Goal: Task Accomplishment & Management: Manage account settings

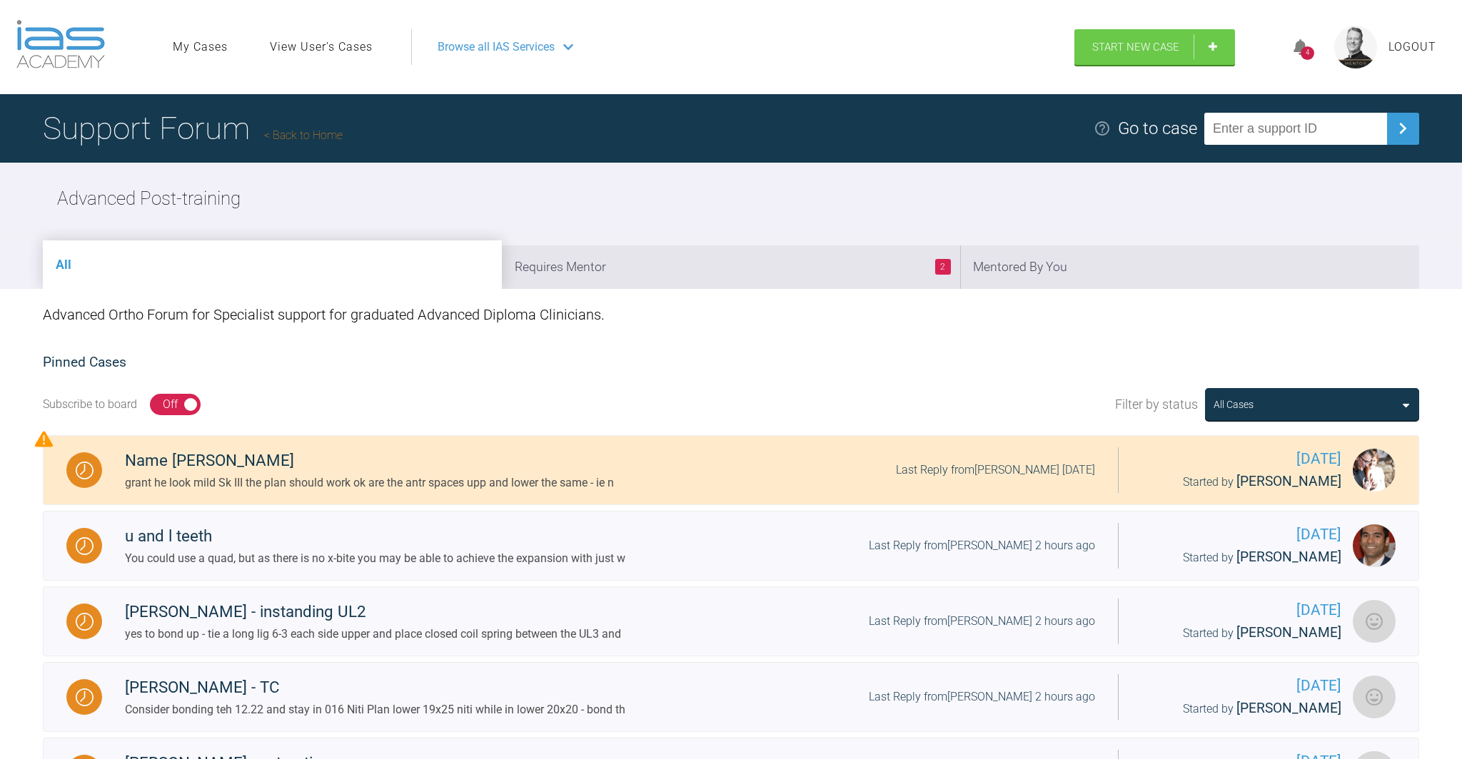
click at [1303, 48] on div "4" at bounding box center [1307, 53] width 14 height 14
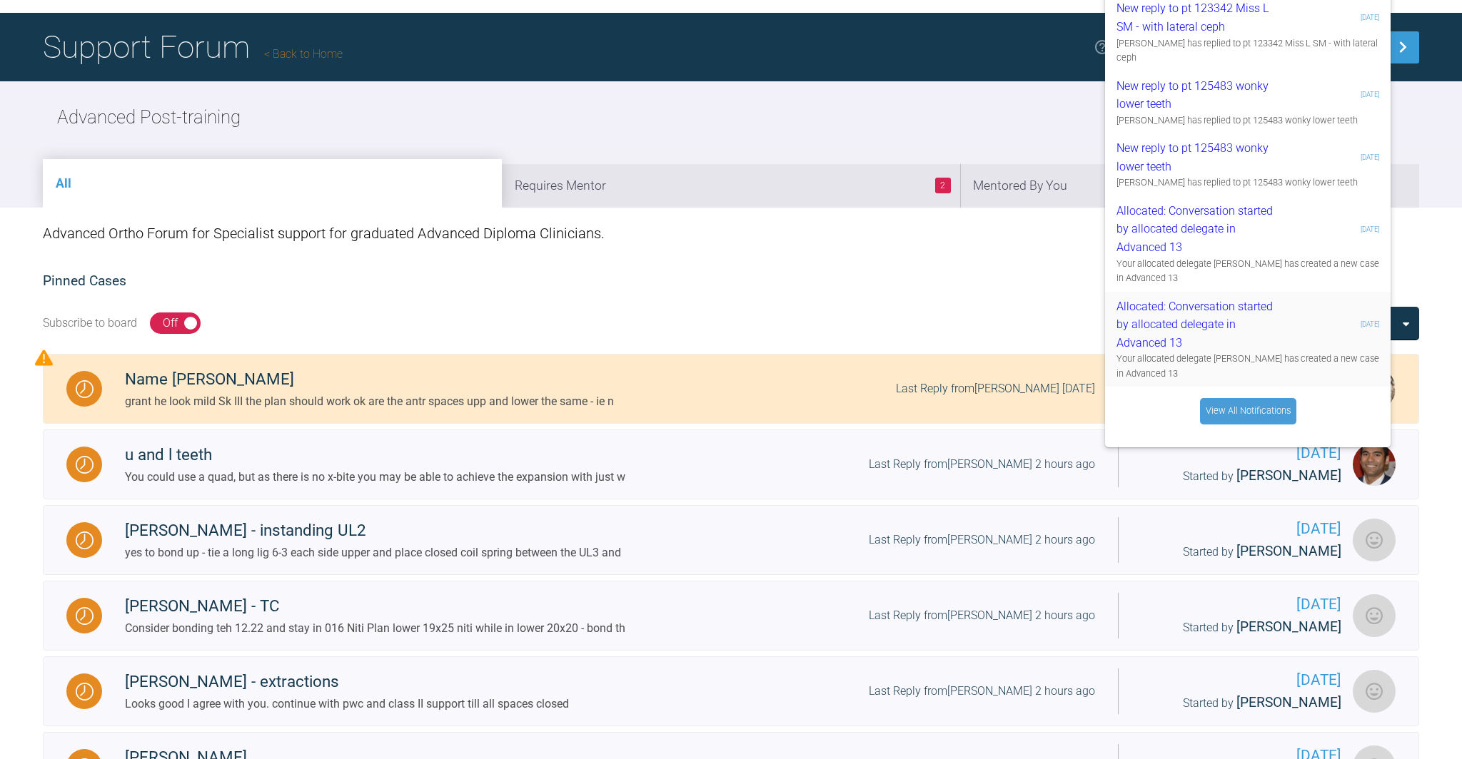
scroll to position [77, 0]
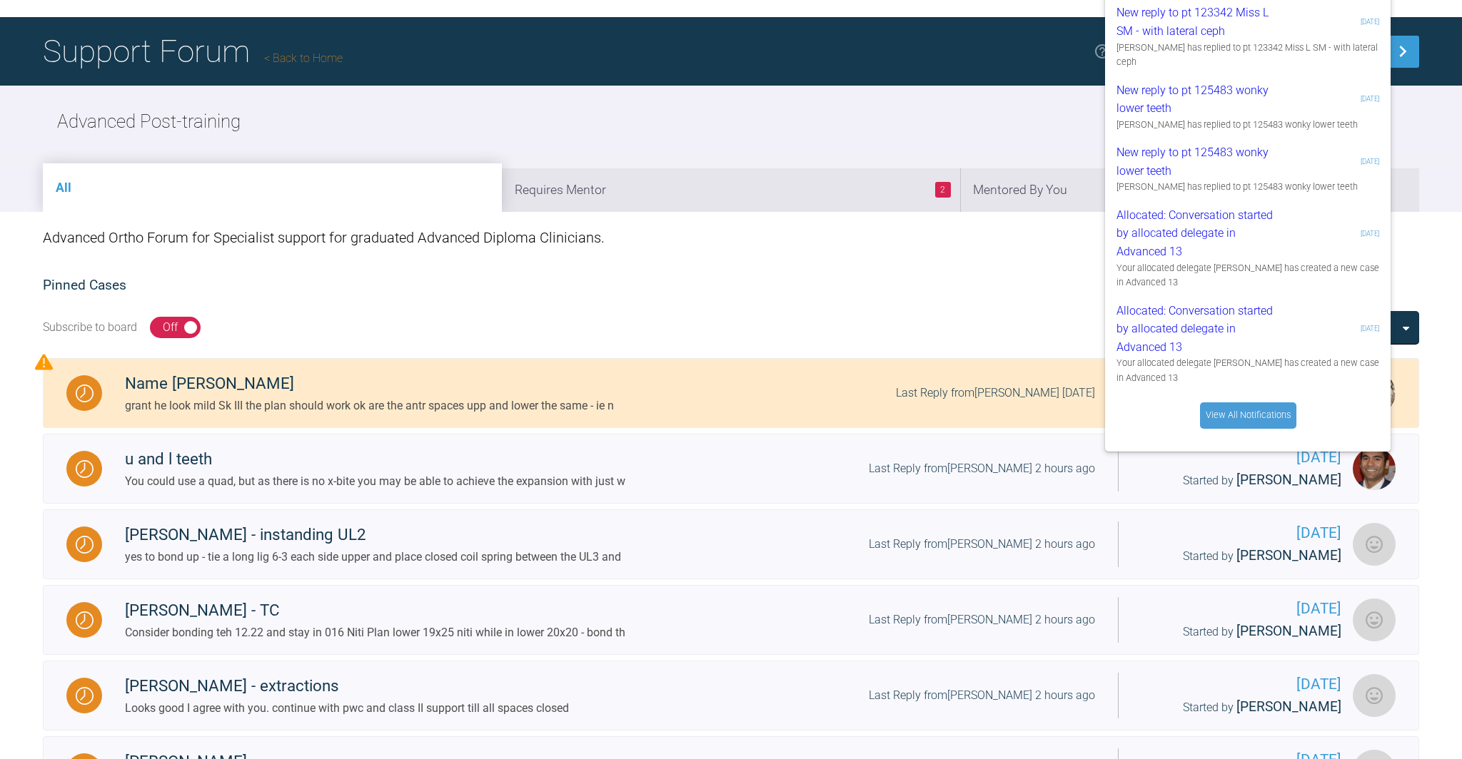
click at [1255, 420] on link "View All Notifications" at bounding box center [1248, 416] width 96 height 26
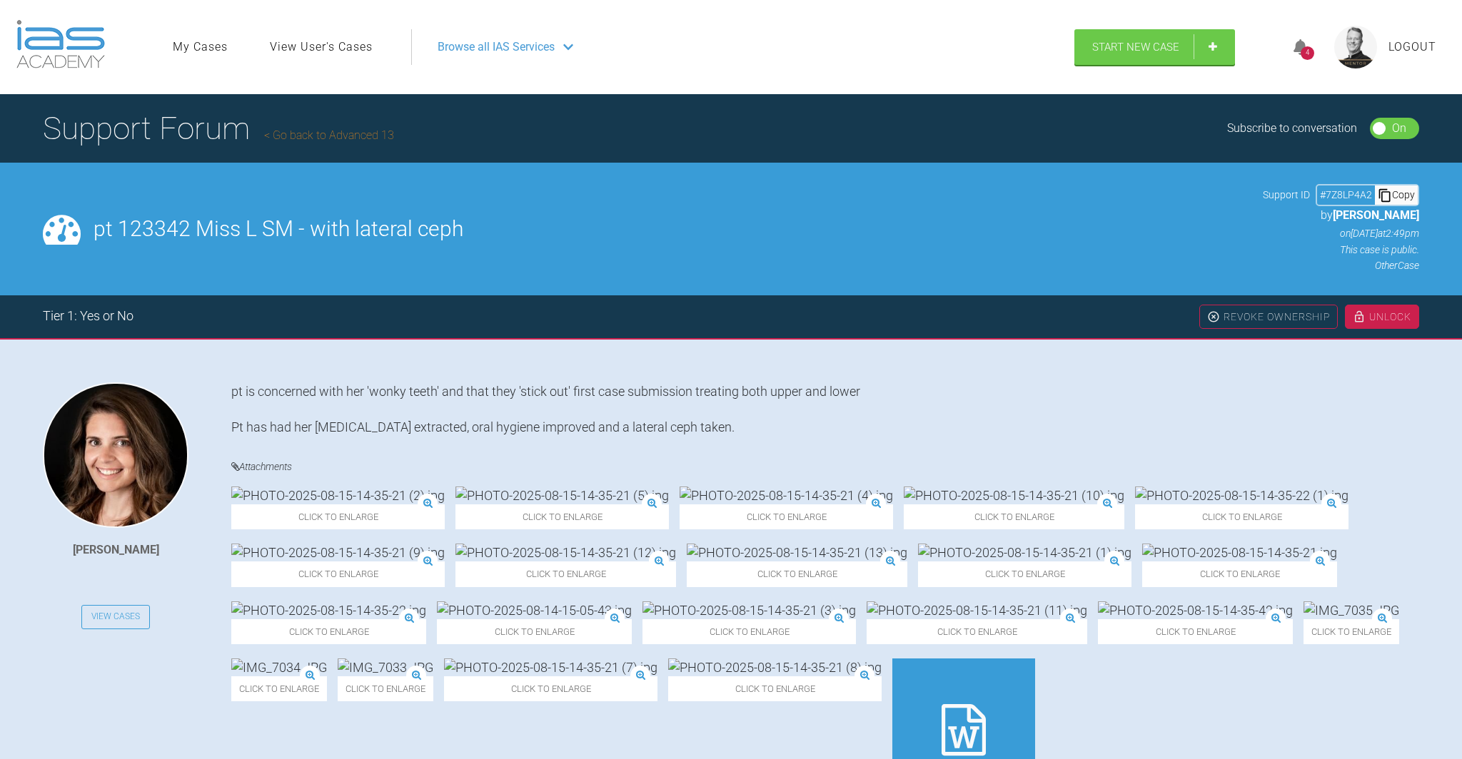
click at [1409, 44] on span "Logout" at bounding box center [1412, 47] width 48 height 19
